Goal: Complete application form

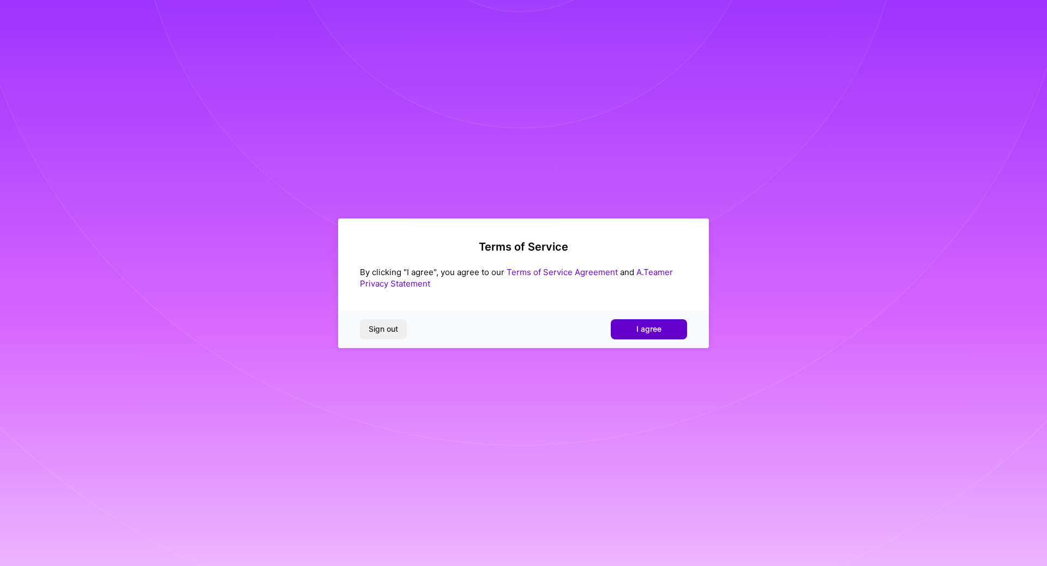
click at [666, 329] on button "I agree" at bounding box center [648, 329] width 76 height 20
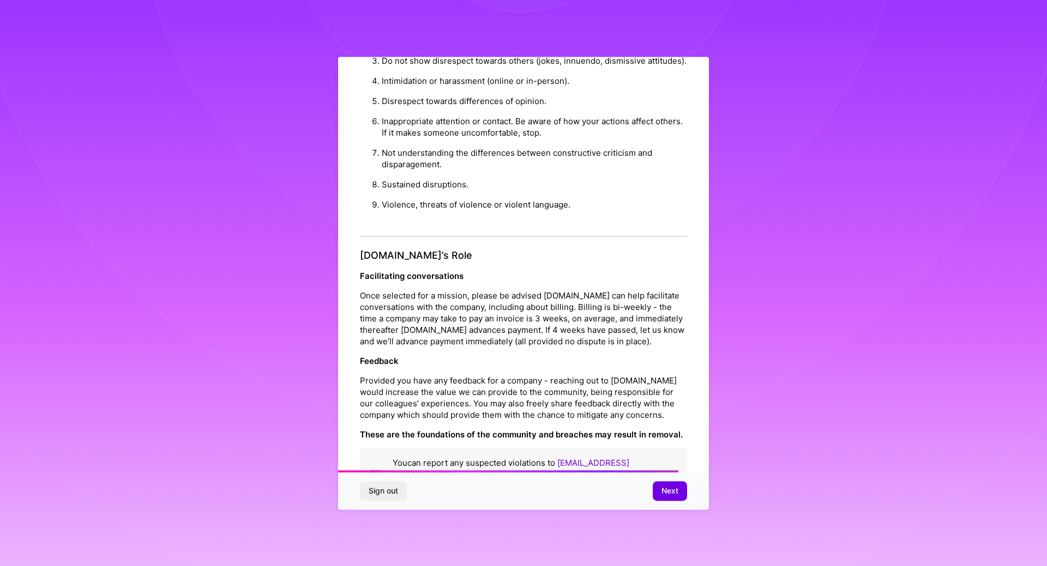
scroll to position [1111, 0]
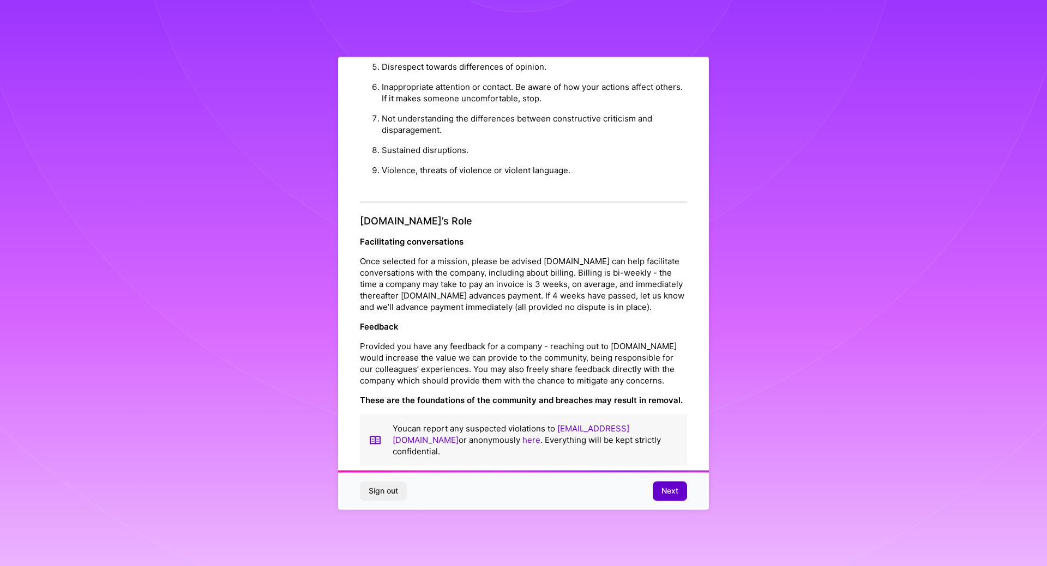
click at [679, 493] on button "Next" at bounding box center [669, 491] width 34 height 20
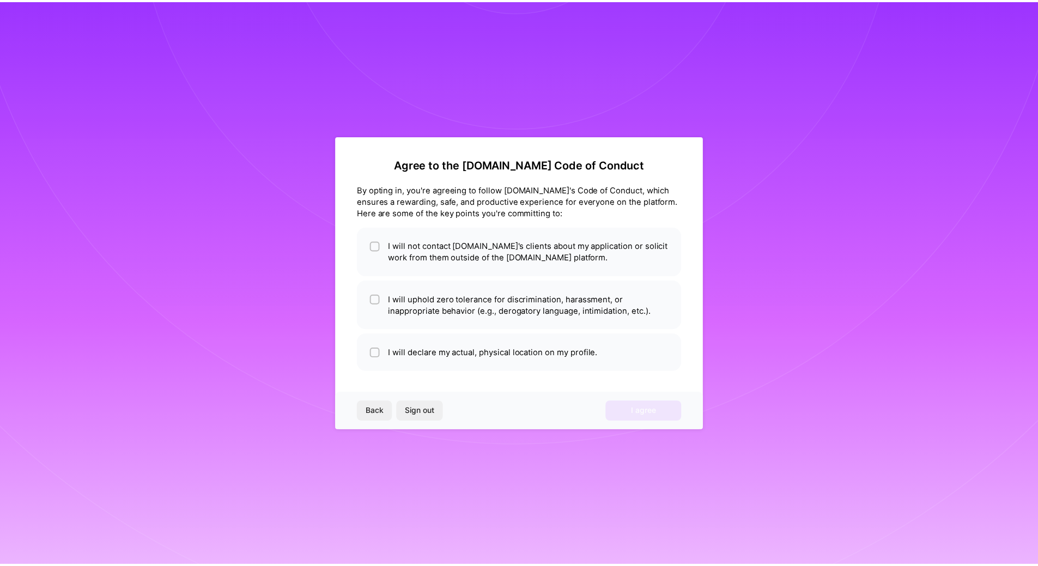
scroll to position [0, 0]
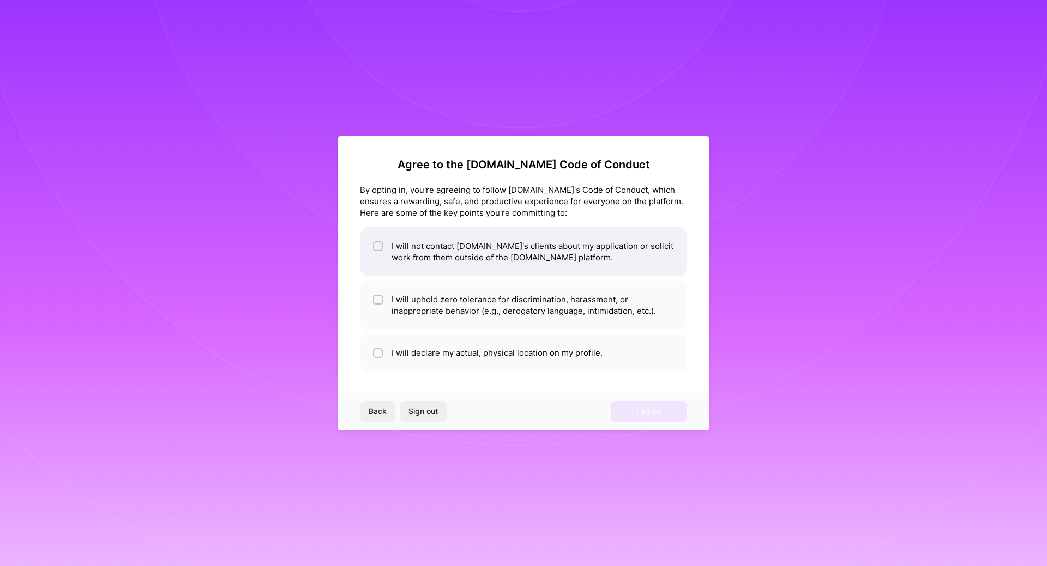
click at [540, 251] on li "I will not contact [DOMAIN_NAME]'s clients about my application or solicit work…" at bounding box center [523, 251] width 327 height 49
checkbox input "true"
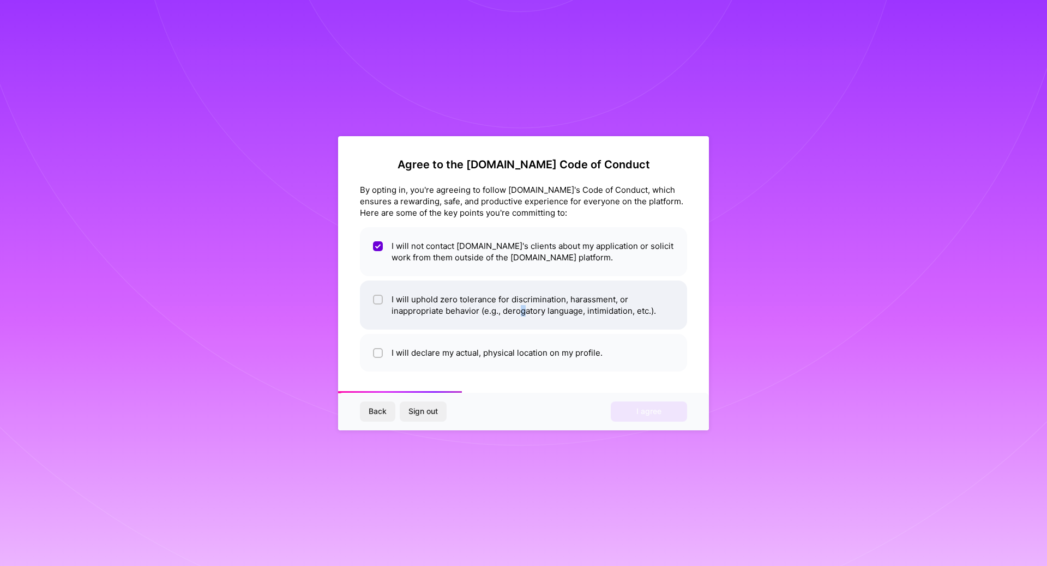
click at [519, 309] on li "I will uphold zero tolerance for discrimination, harassment, or inappropriate b…" at bounding box center [523, 305] width 327 height 49
checkbox input "true"
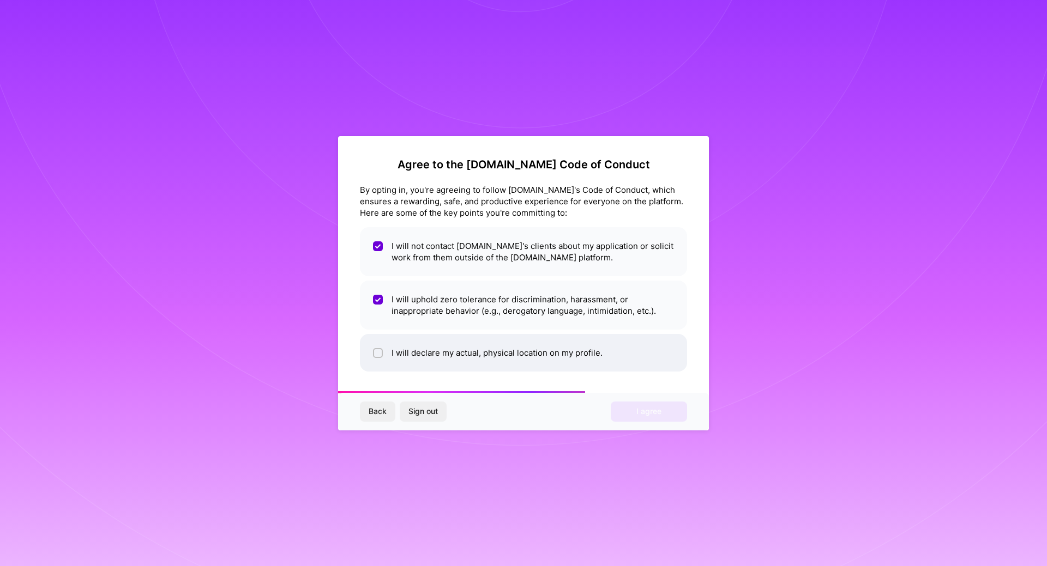
click at [540, 359] on li "I will declare my actual, physical location on my profile." at bounding box center [523, 353] width 327 height 38
checkbox input "true"
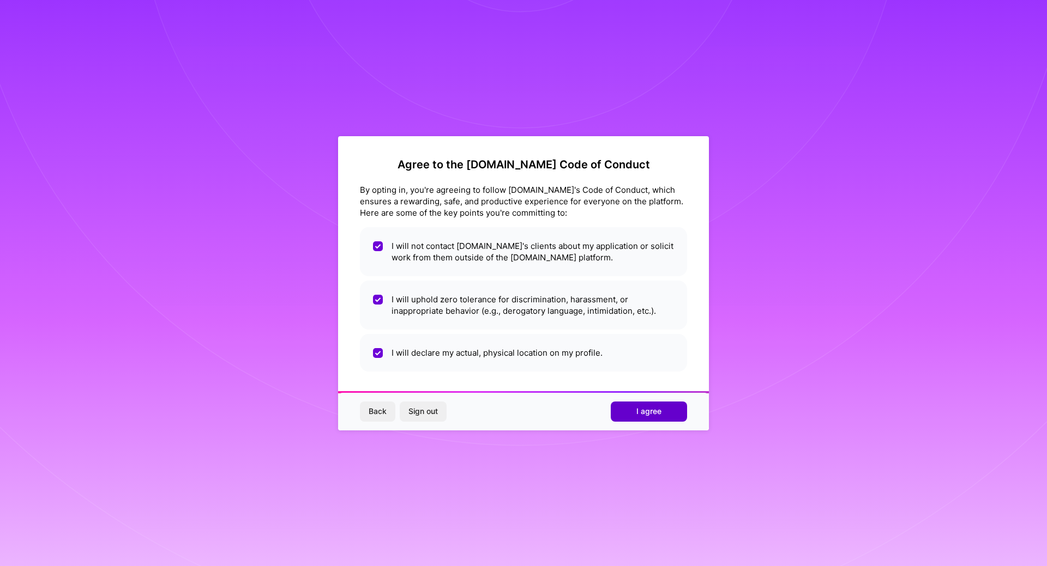
click at [667, 412] on button "I agree" at bounding box center [648, 412] width 76 height 20
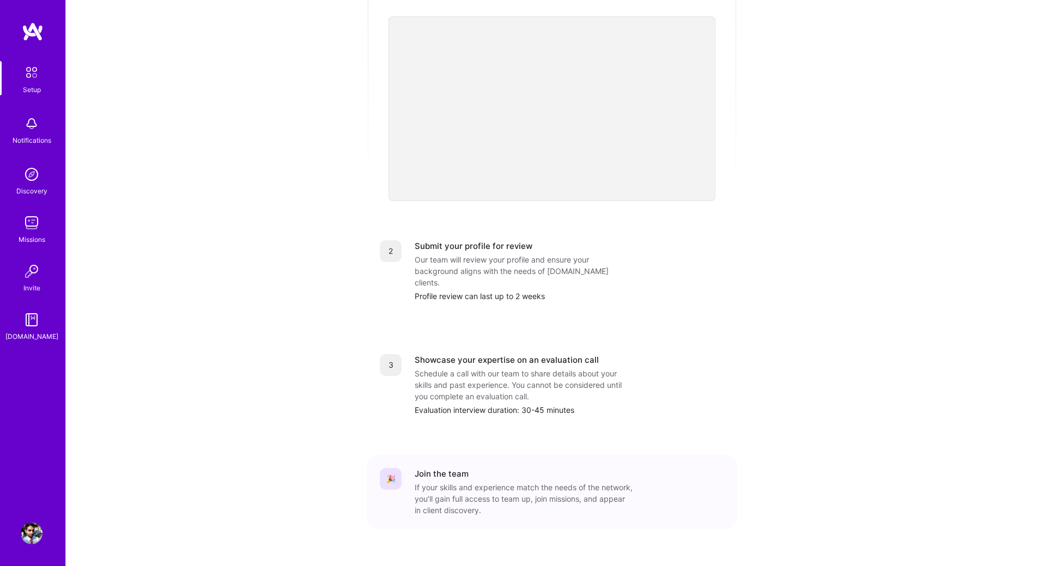
scroll to position [262, 0]
